Goal: Transaction & Acquisition: Book appointment/travel/reservation

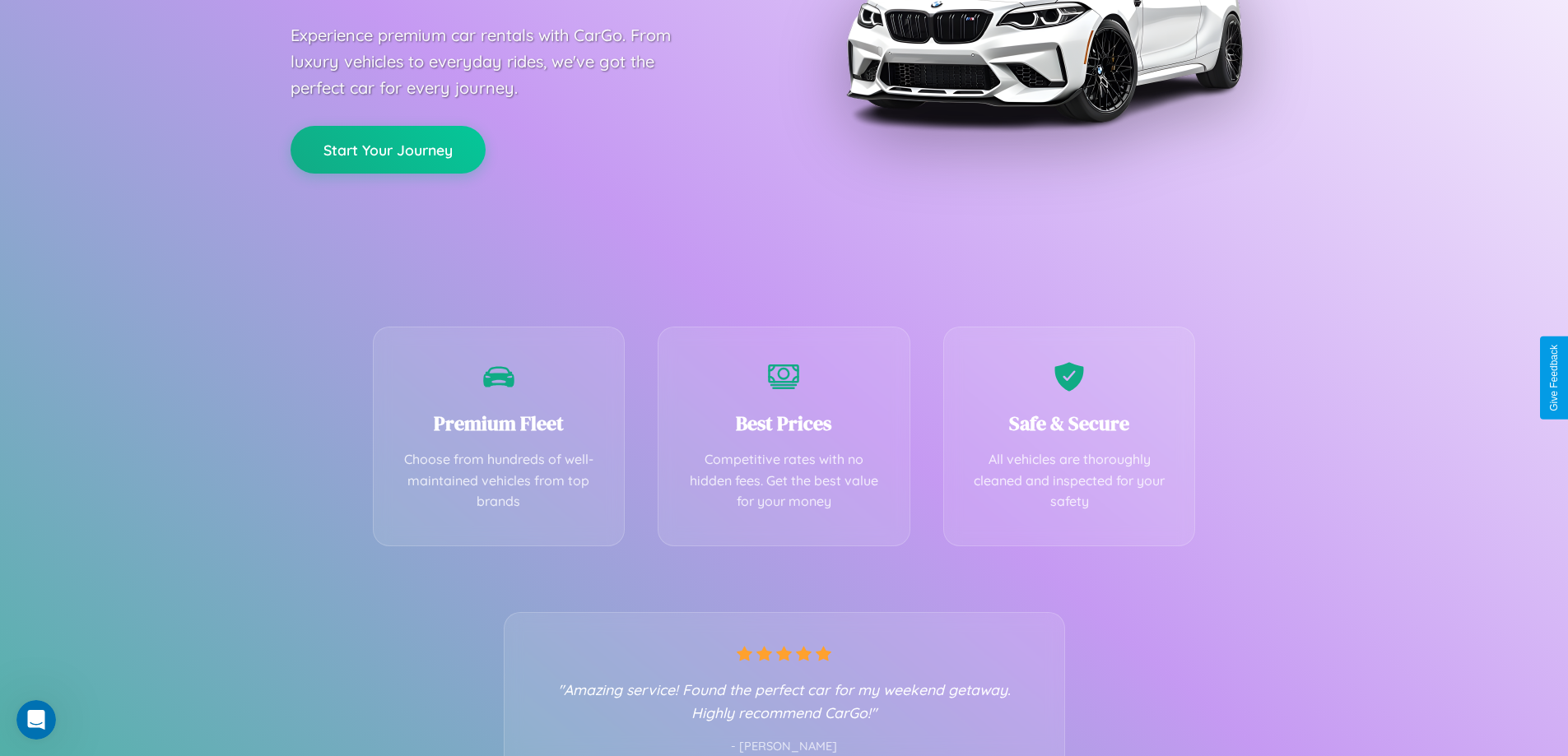
scroll to position [324, 0]
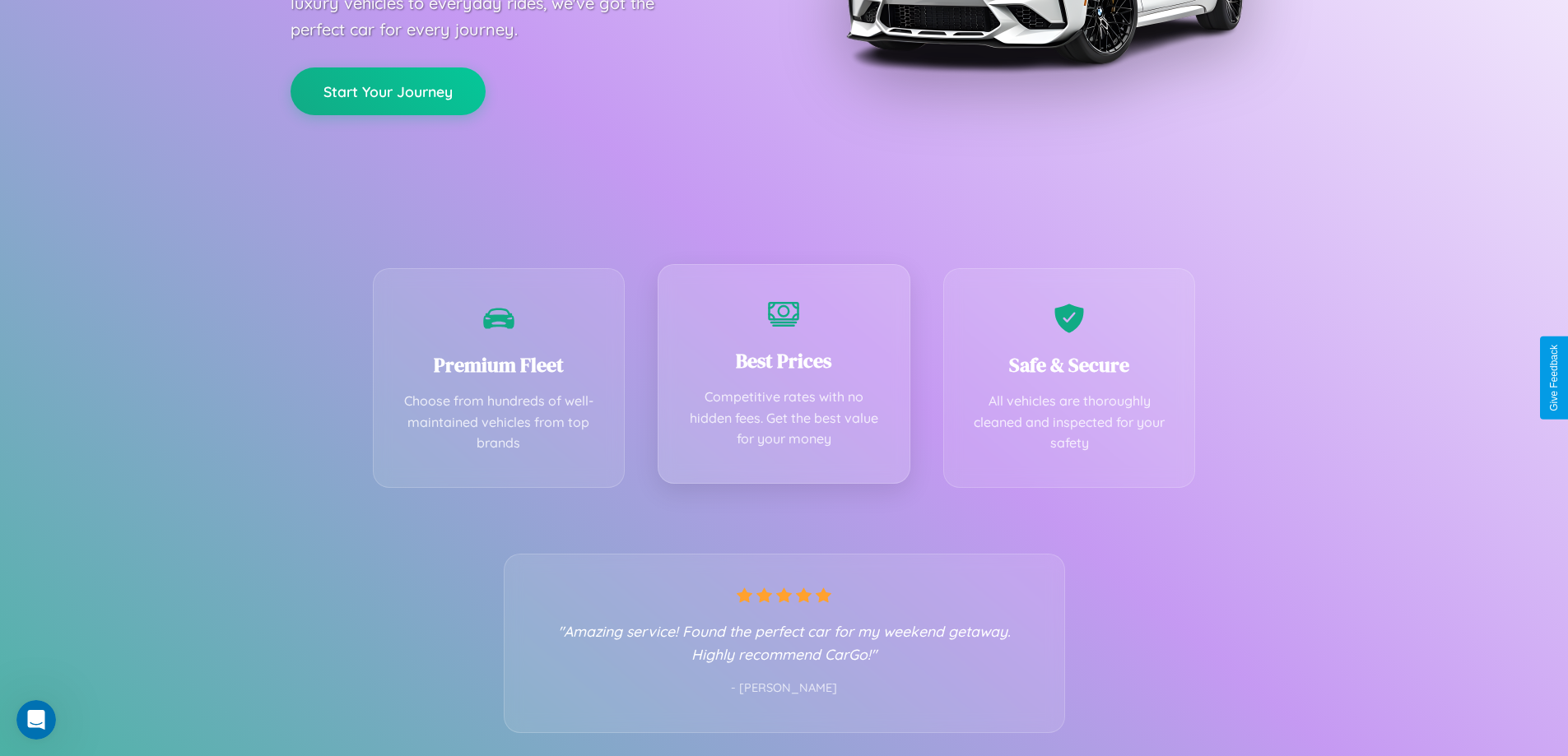
click at [784, 378] on div "Best Prices Competitive rates with no hidden fees. Get the best value for your …" at bounding box center [784, 373] width 253 height 219
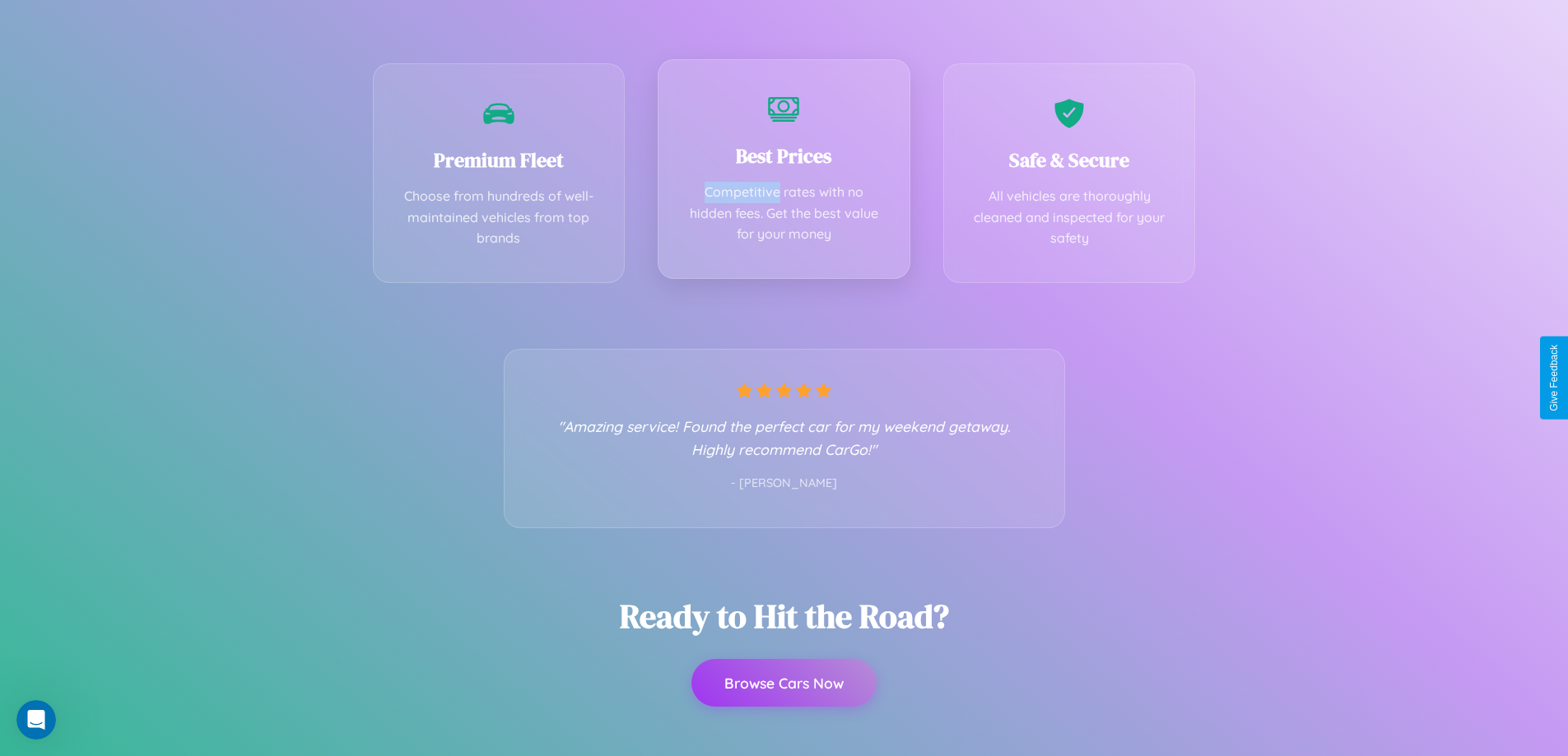
scroll to position [551, 0]
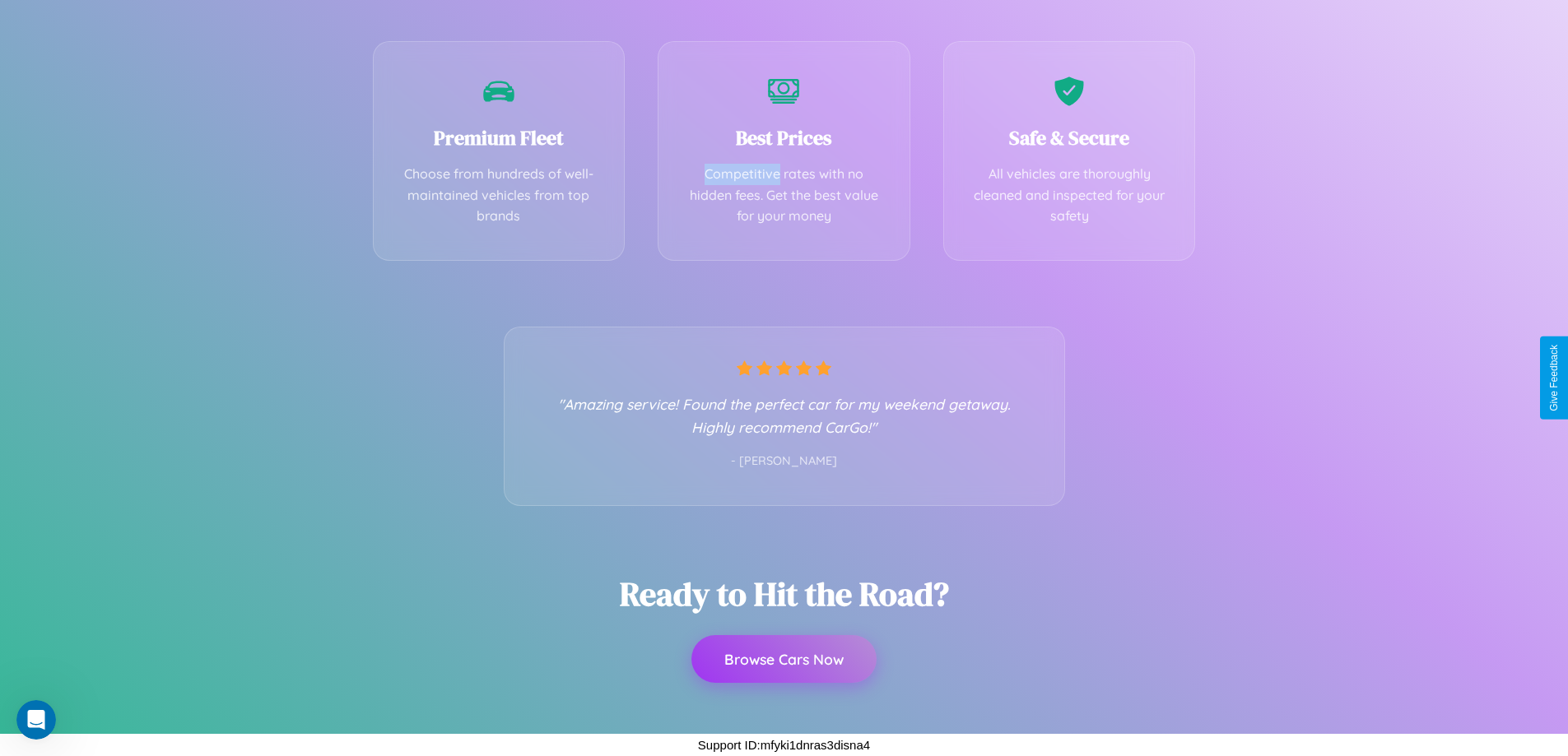
click at [784, 658] on button "Browse Cars Now" at bounding box center [784, 658] width 185 height 48
select select "*"
select select "**"
select select "****"
select select "*"
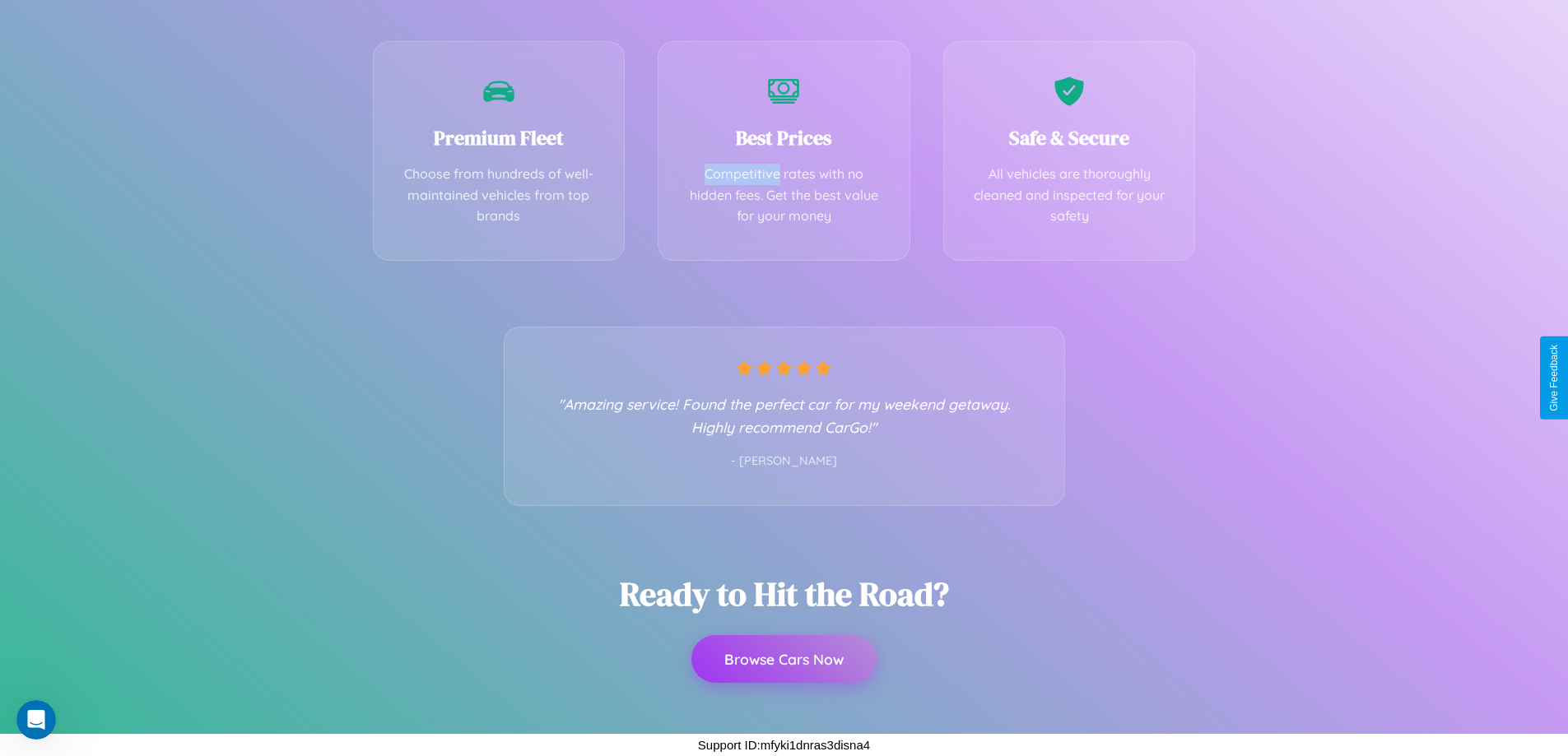
select select "**"
select select "****"
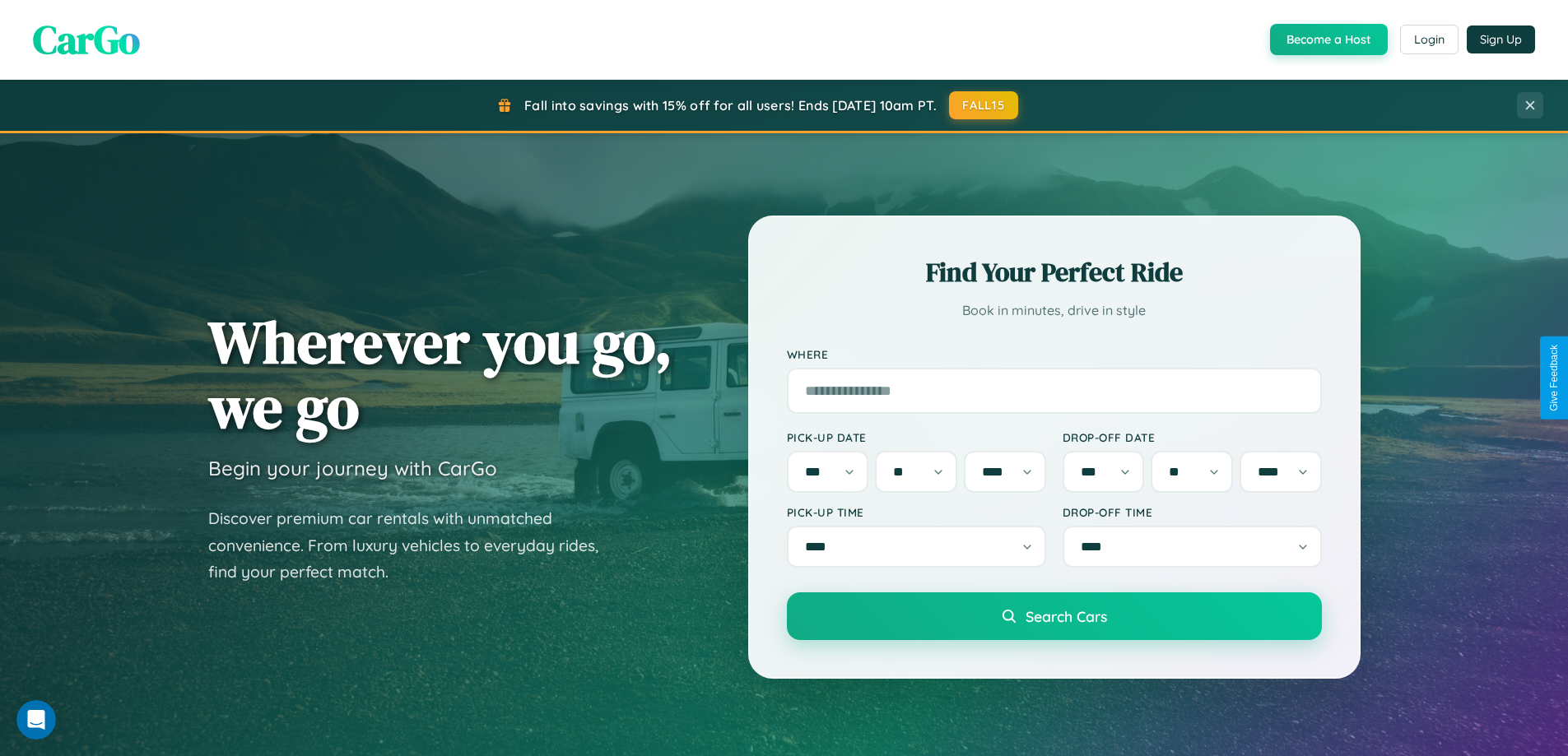
scroll to position [709, 0]
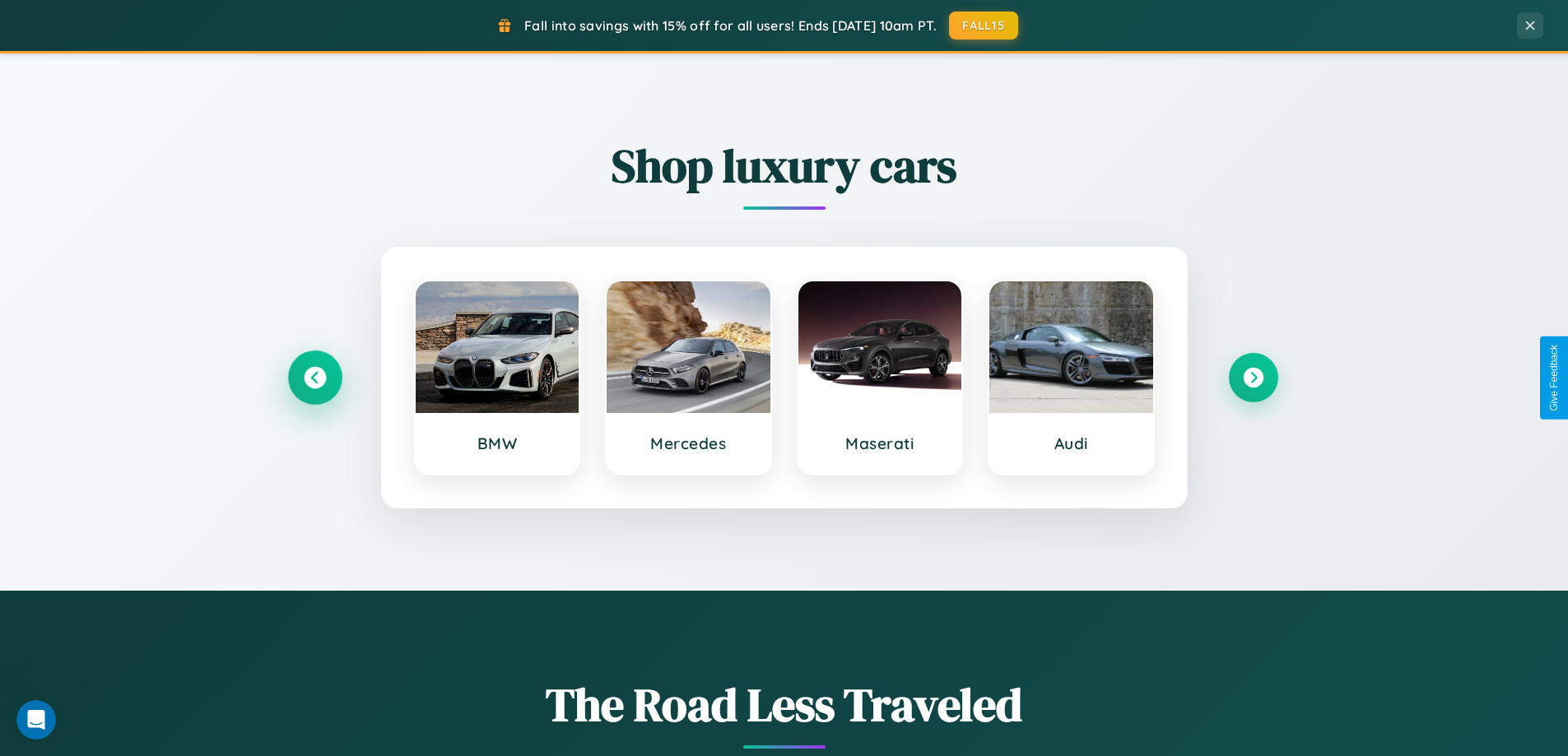
click at [315, 378] on icon at bounding box center [315, 378] width 23 height 23
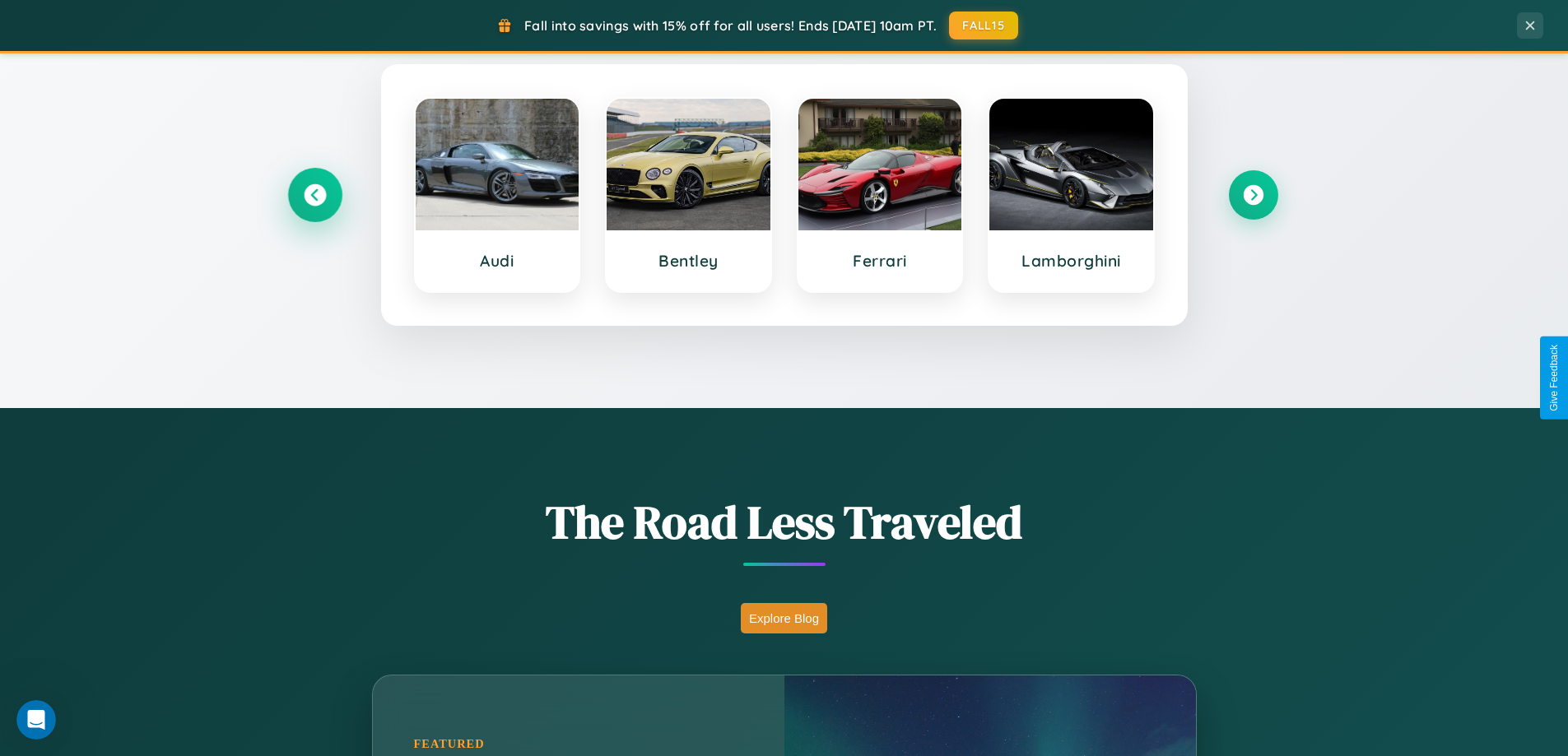
scroll to position [3185, 0]
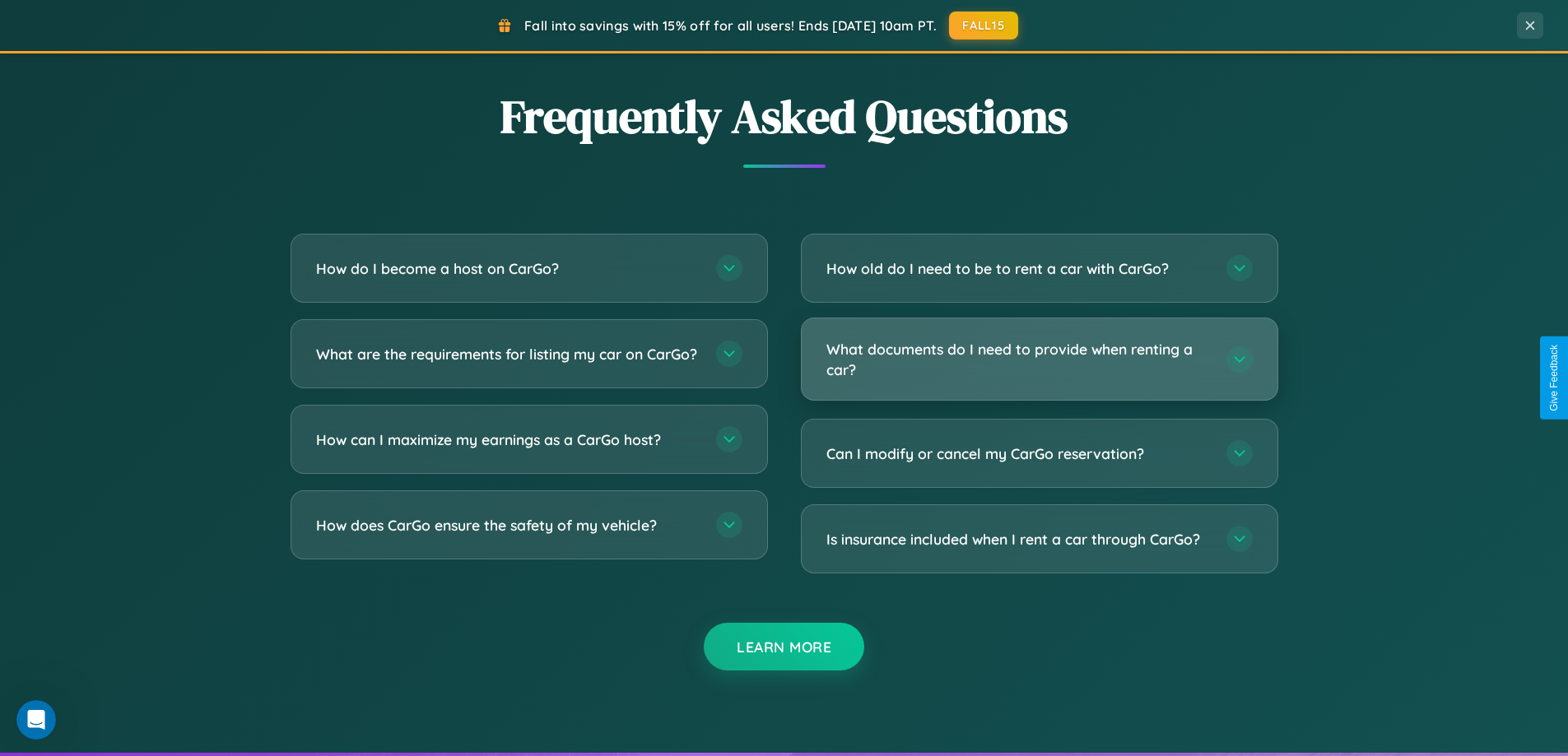
click at [1038, 360] on h3 "What documents do I need to provide when renting a car?" at bounding box center [1018, 359] width 383 height 41
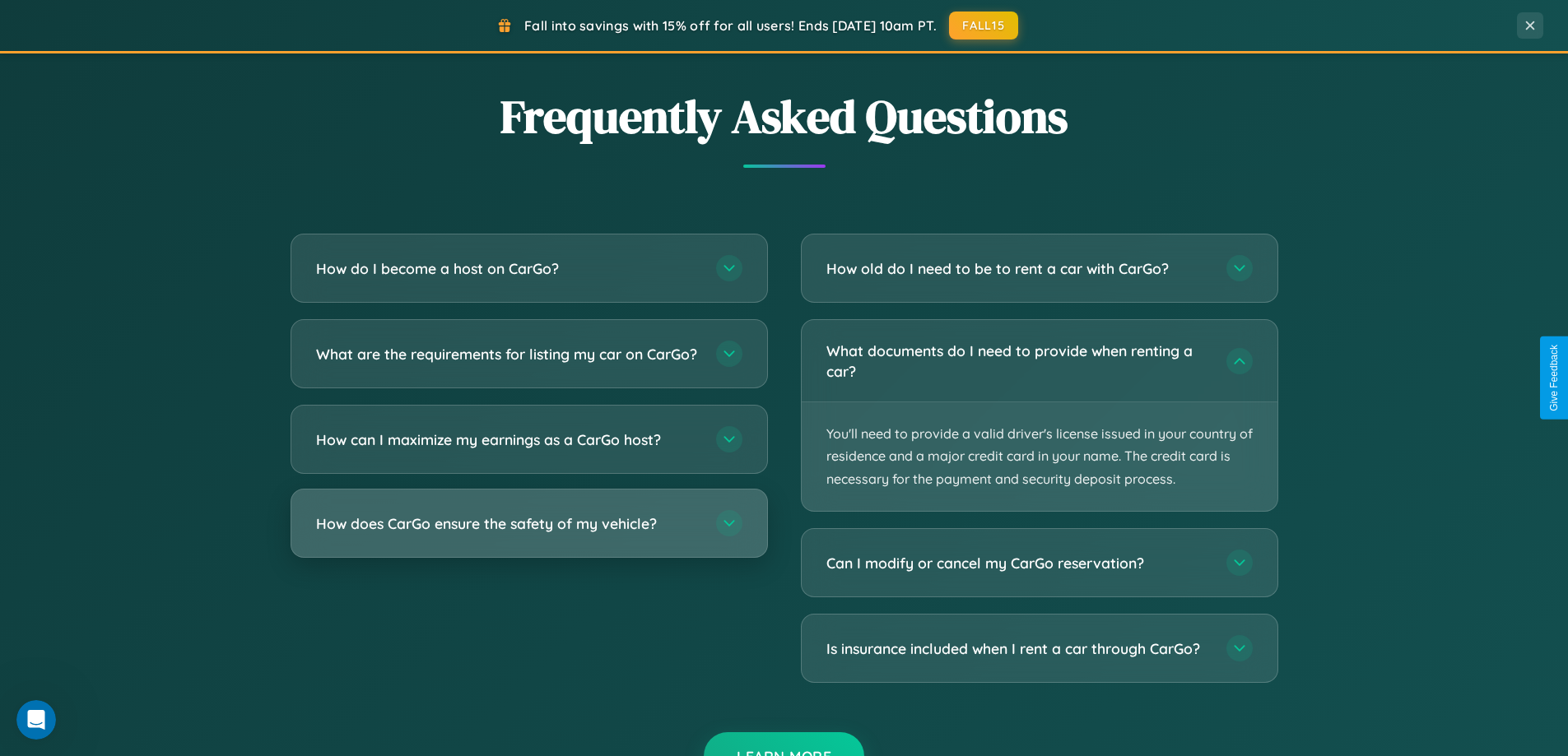
click at [529, 534] on h3 "How does CarGo ensure the safety of my vehicle?" at bounding box center [508, 523] width 383 height 21
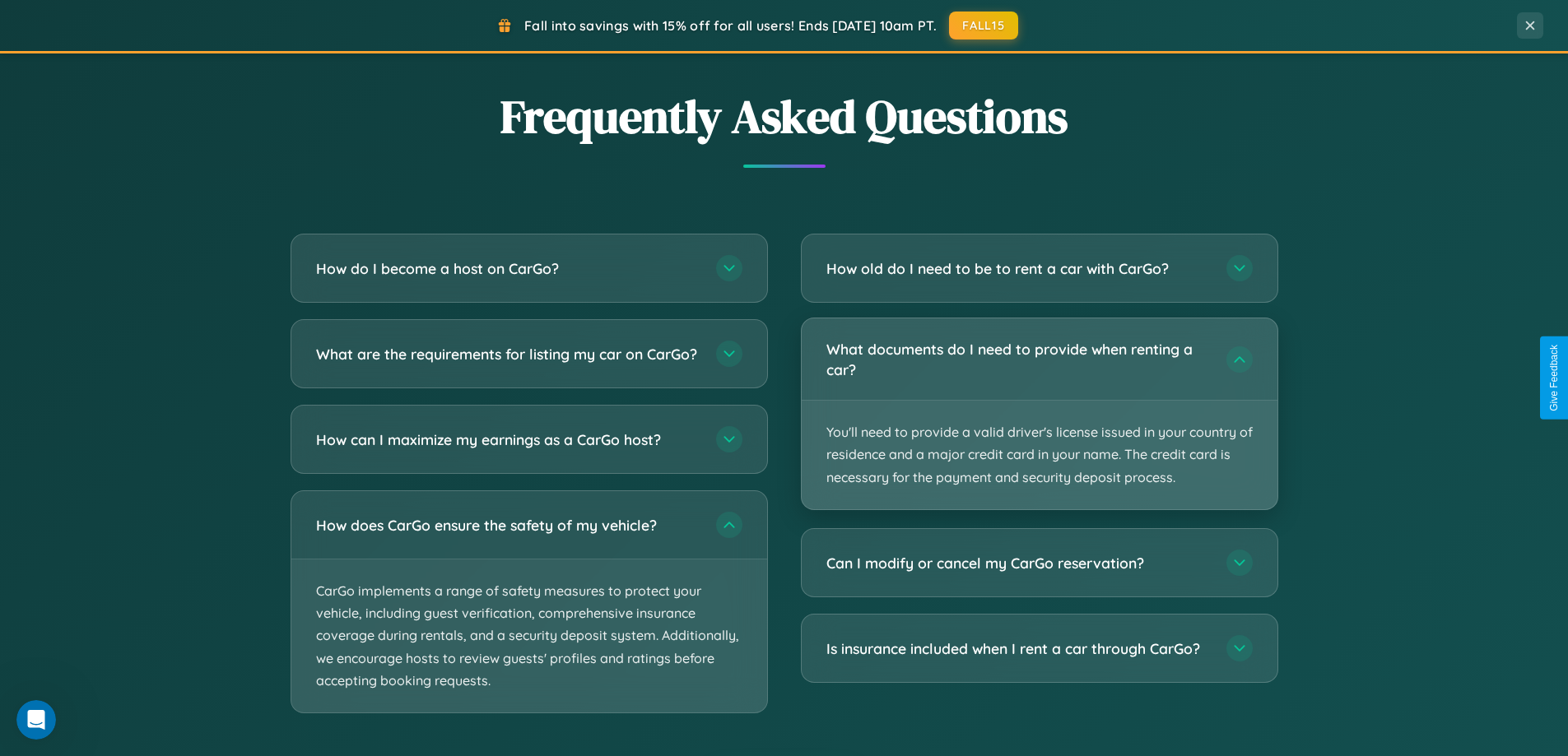
click at [1038, 415] on p "You'll need to provide a valid driver's license issued in your country of resid…" at bounding box center [1039, 454] width 475 height 108
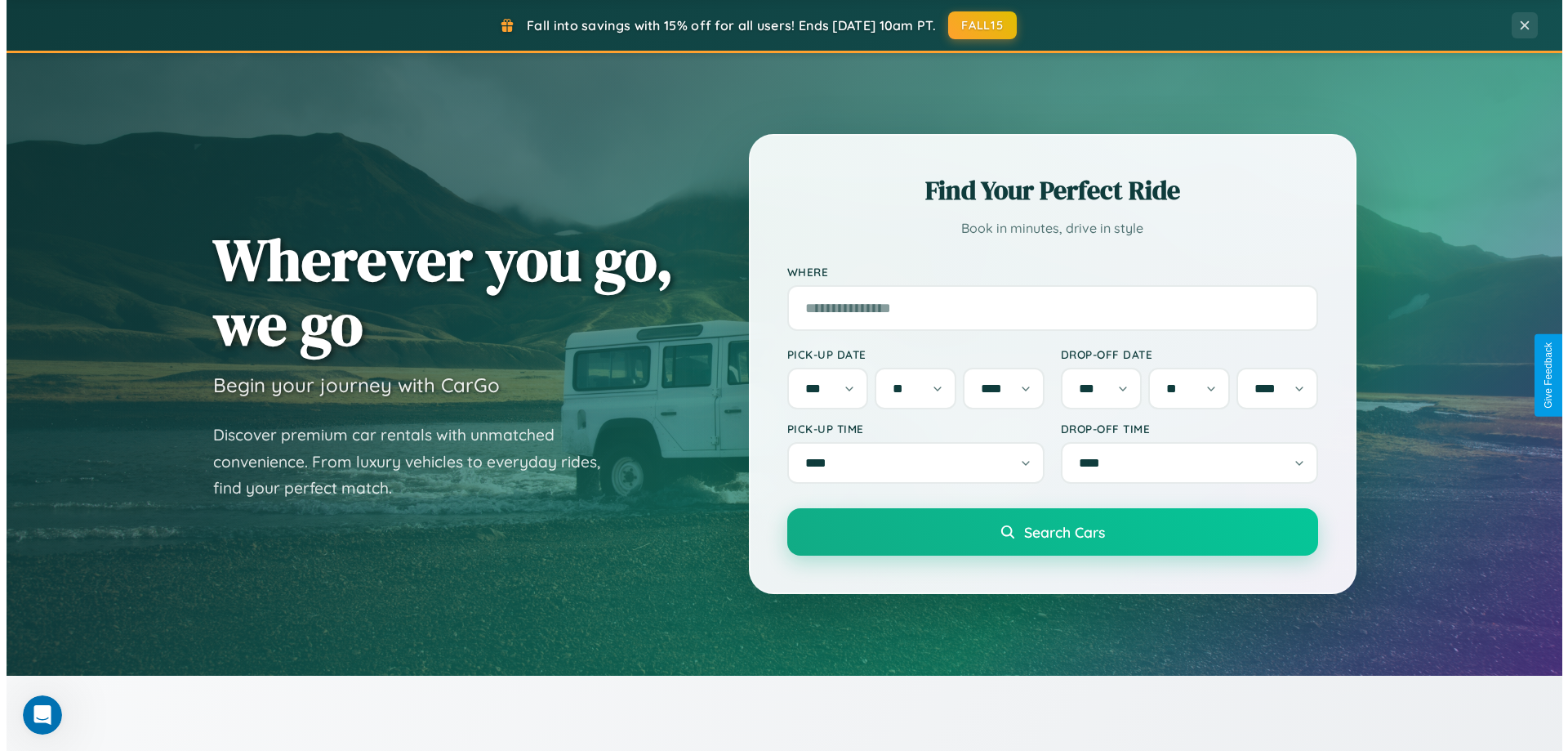
scroll to position [0, 0]
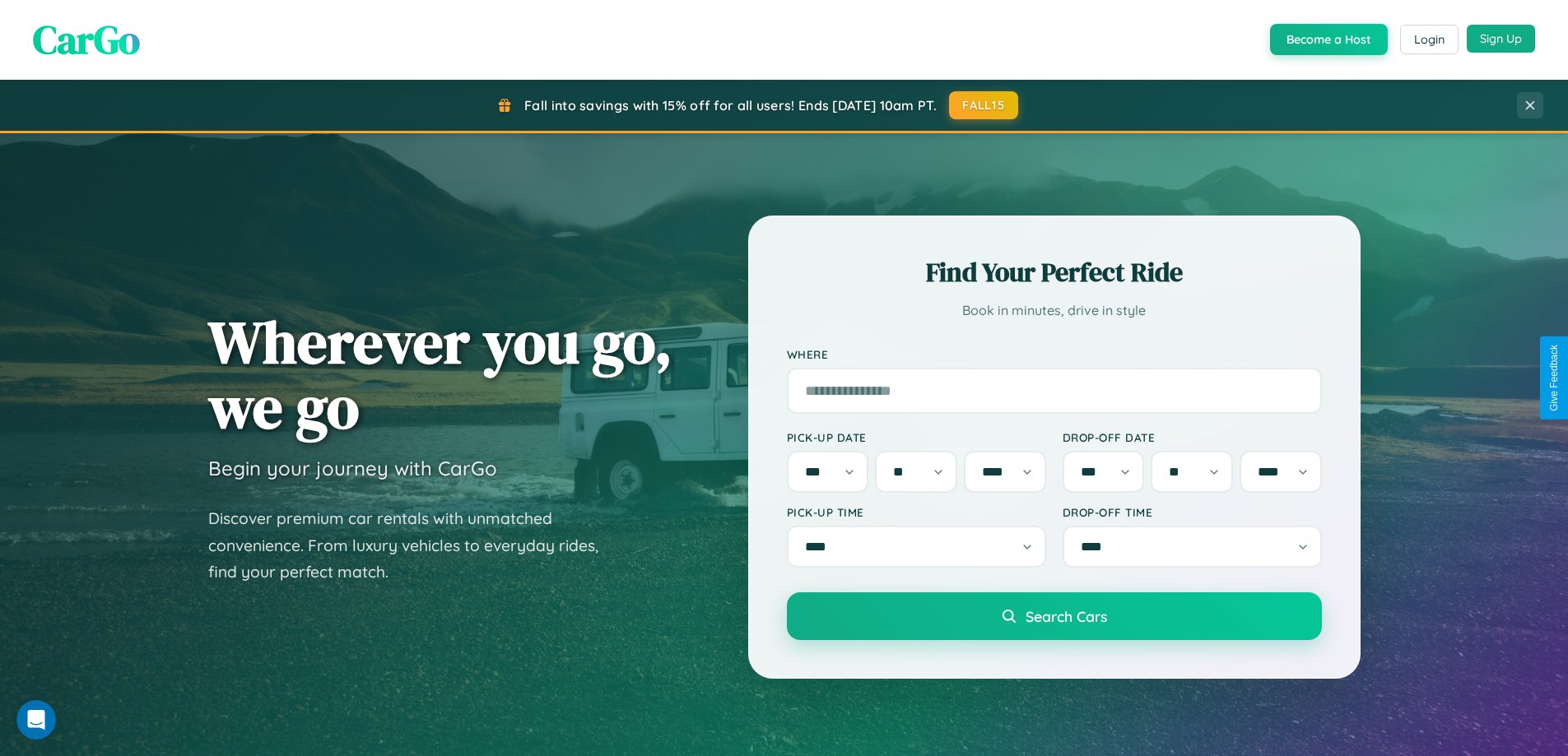
click at [1500, 40] on button "Sign Up" at bounding box center [1501, 38] width 69 height 28
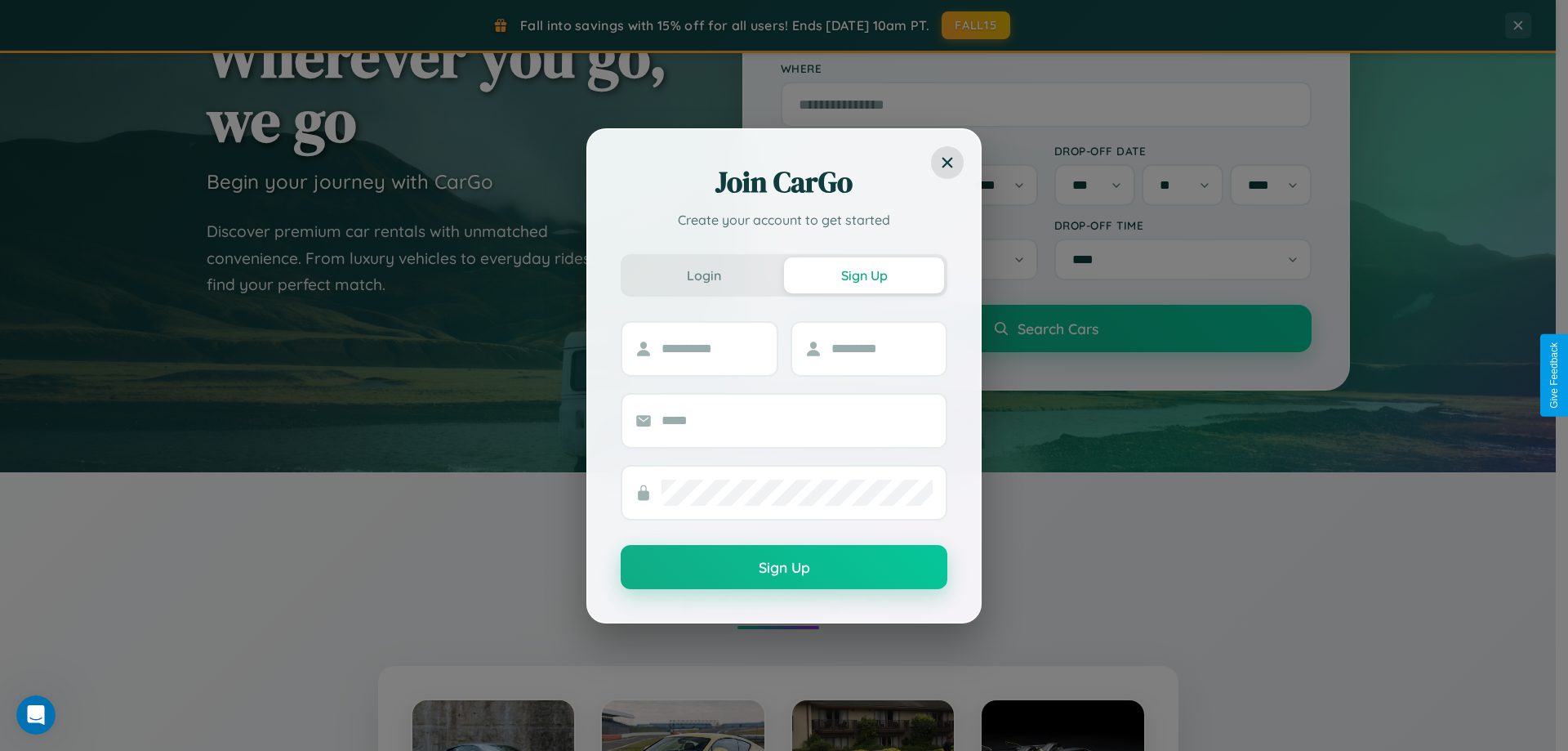
scroll to position [704, 0]
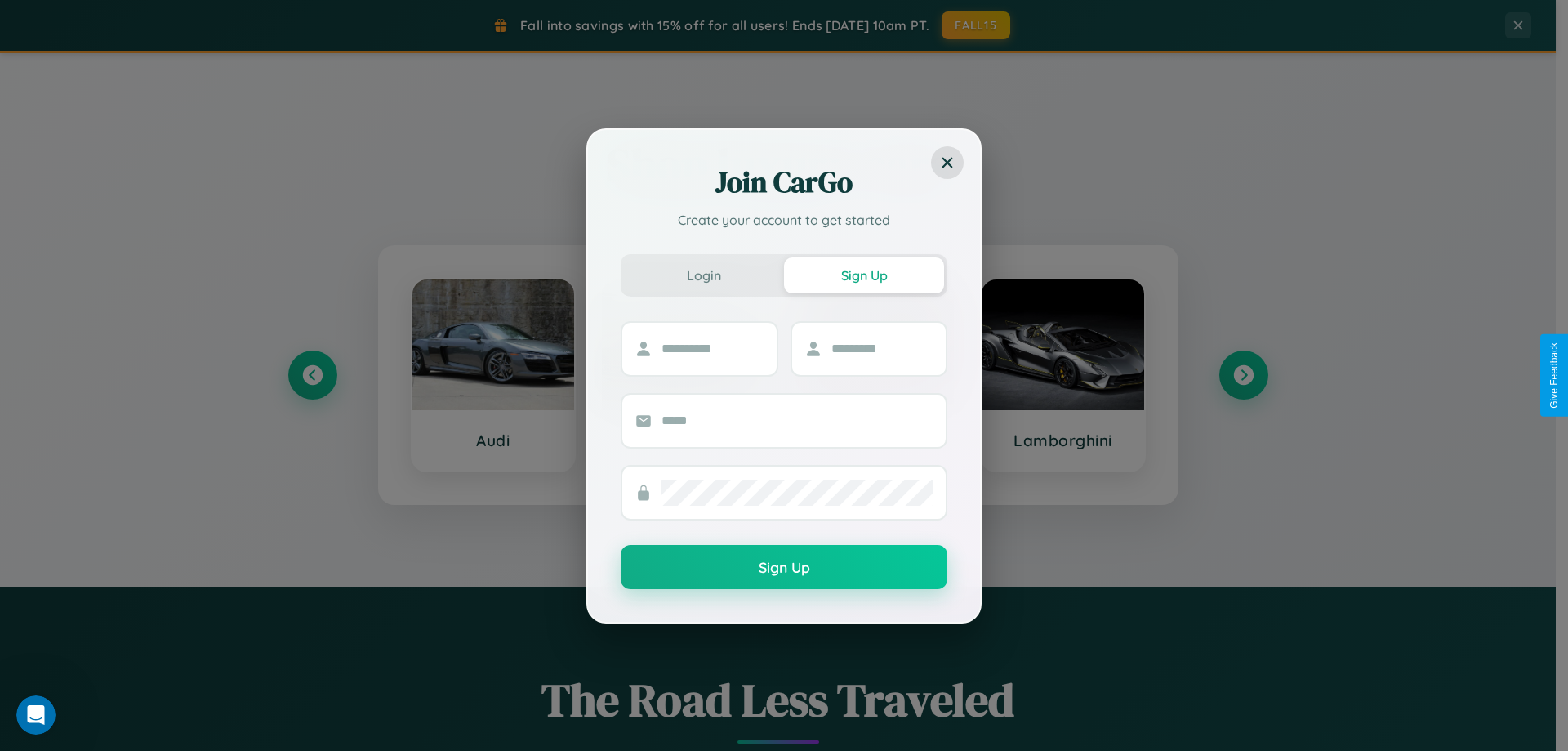
click at [312, 375] on div "Join CarGo Create your account to get started Login Sign Up Sign Up" at bounding box center [784, 375] width 1568 height 751
click at [1243, 375] on div "Join CarGo Create your account to get started Login Sign Up Sign Up" at bounding box center [784, 375] width 1568 height 751
click at [312, 375] on div "Join CarGo Create your account to get started Login Sign Up Sign Up" at bounding box center [784, 375] width 1568 height 751
click at [873, 375] on div at bounding box center [870, 349] width 158 height 56
